Goal: Transaction & Acquisition: Purchase product/service

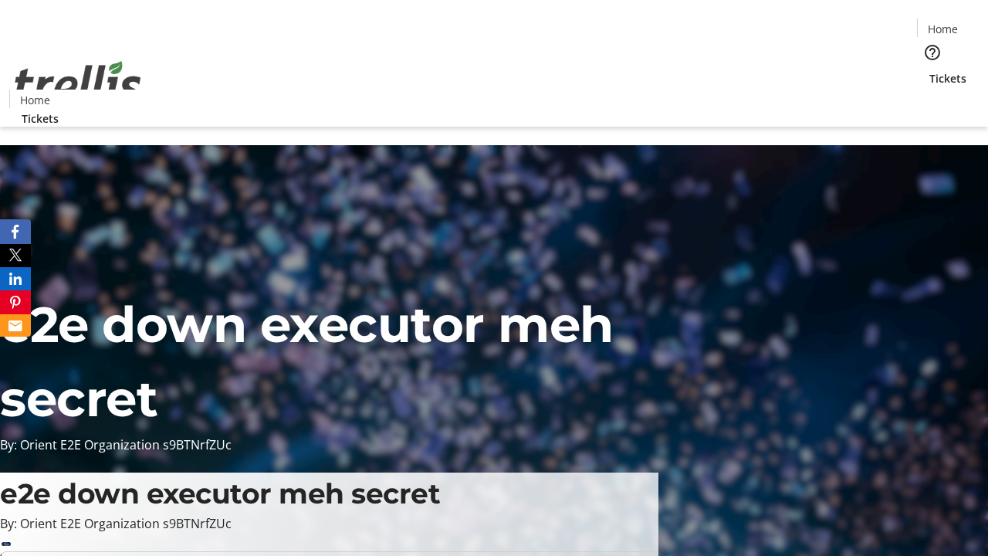
click at [930, 70] on span "Tickets" at bounding box center [948, 78] width 37 height 16
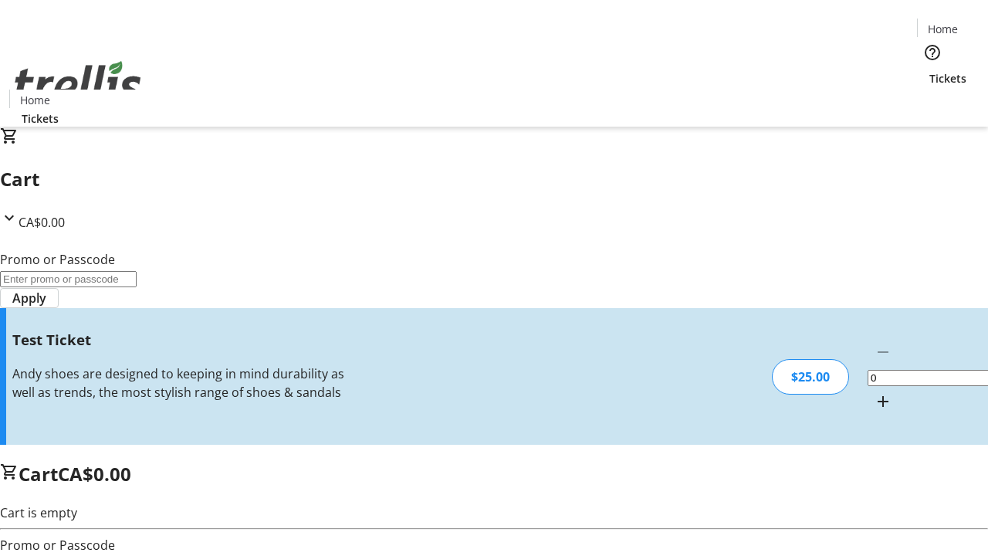
click at [874, 392] on mat-icon "Increment by one" at bounding box center [883, 401] width 19 height 19
type input "1"
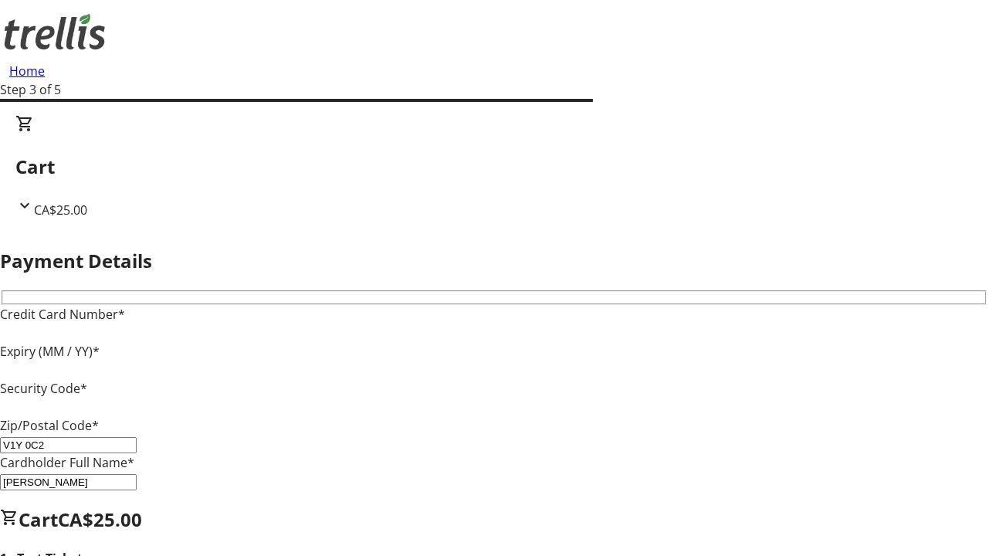
type input "V1Y 0C2"
